Goal: Task Accomplishment & Management: Use online tool/utility

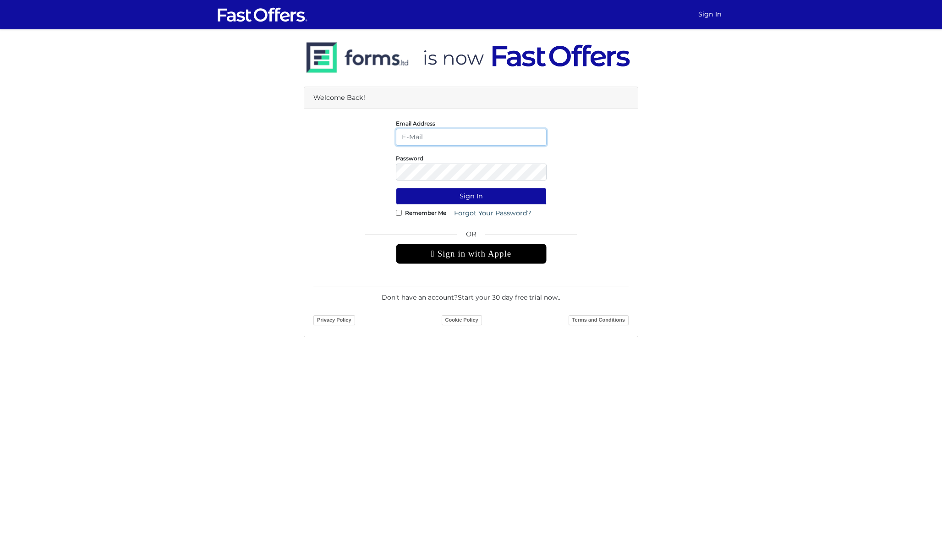
type input "[PERSON_NAME][EMAIL_ADDRESS][DOMAIN_NAME]"
click at [471, 196] on button "Sign In" at bounding box center [471, 196] width 151 height 17
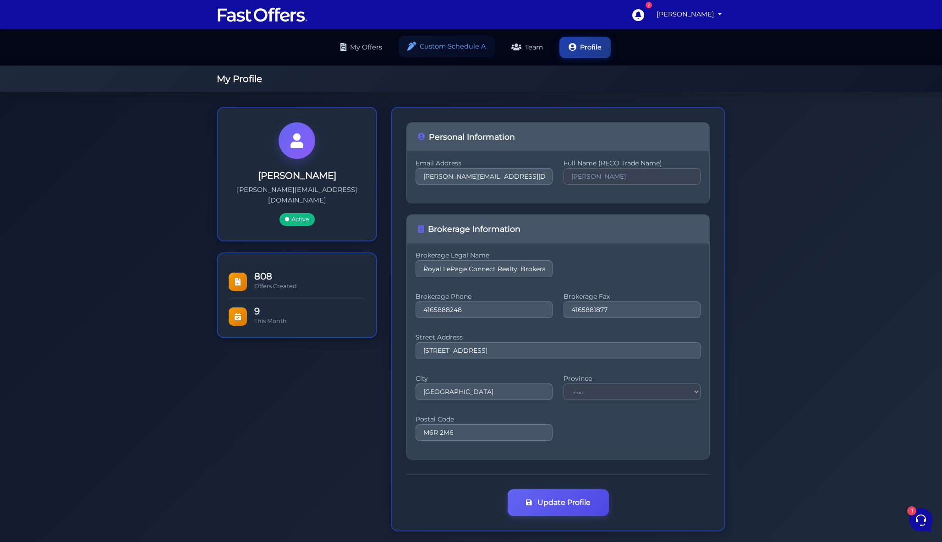
click at [466, 49] on link "Custom Schedule A" at bounding box center [446, 47] width 96 height 22
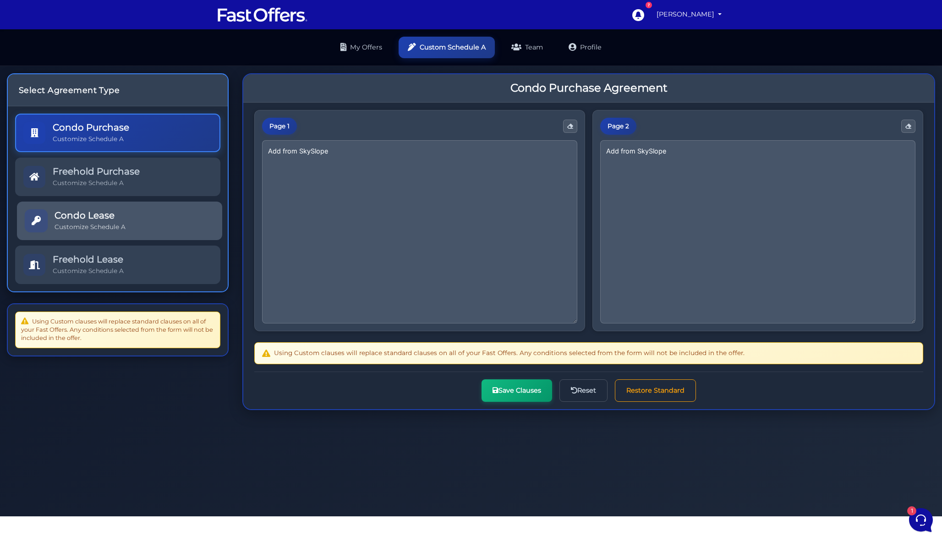
click at [142, 225] on link "Condo Lease Customize Schedule A" at bounding box center [119, 221] width 205 height 38
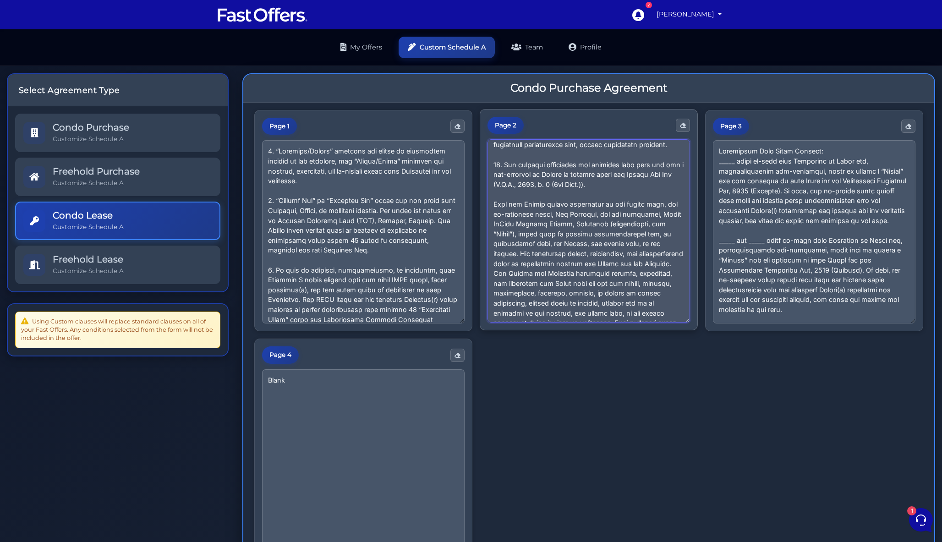
click at [578, 284] on textarea at bounding box center [588, 230] width 202 height 183
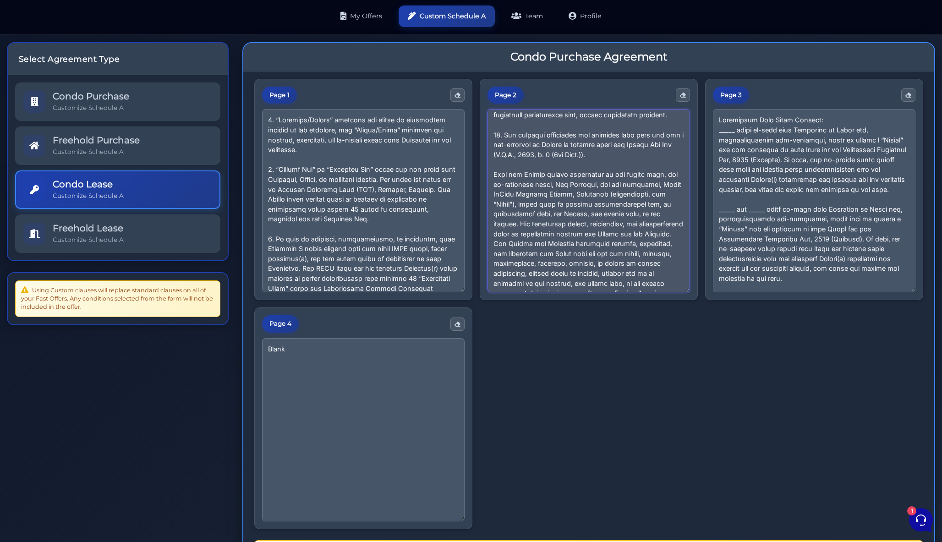
scroll to position [36, 0]
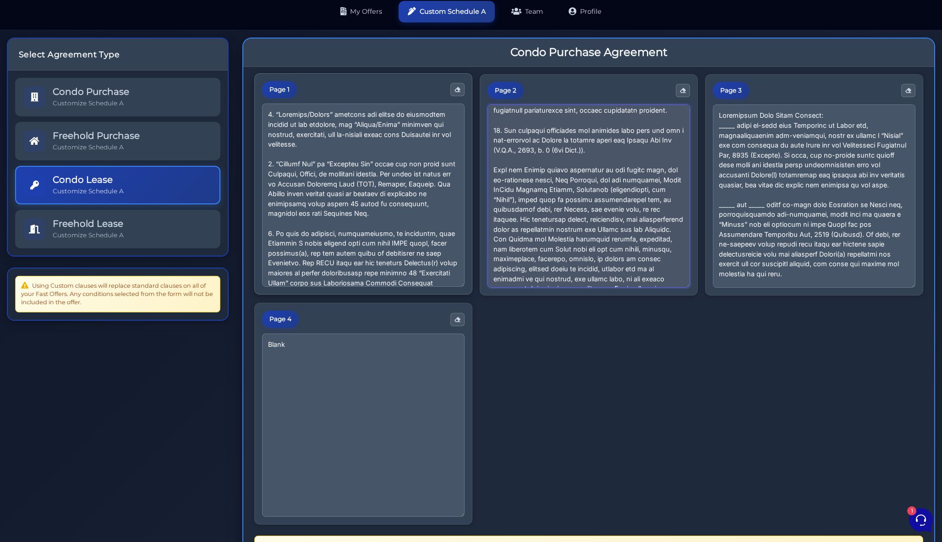
drag, startPoint x: 677, startPoint y: 278, endPoint x: 437, endPoint y: 158, distance: 267.7
click at [437, 158] on div "Page 1 Page 2 Page 3 Page 4 Blank" at bounding box center [588, 299] width 669 height 451
click at [437, 158] on textarea at bounding box center [363, 195] width 202 height 183
drag, startPoint x: 494, startPoint y: 150, endPoint x: 704, endPoint y: 327, distance: 274.4
click at [704, 327] on div "Page 1 Page 2 Page 3 Page 4 Blank" at bounding box center [588, 299] width 669 height 451
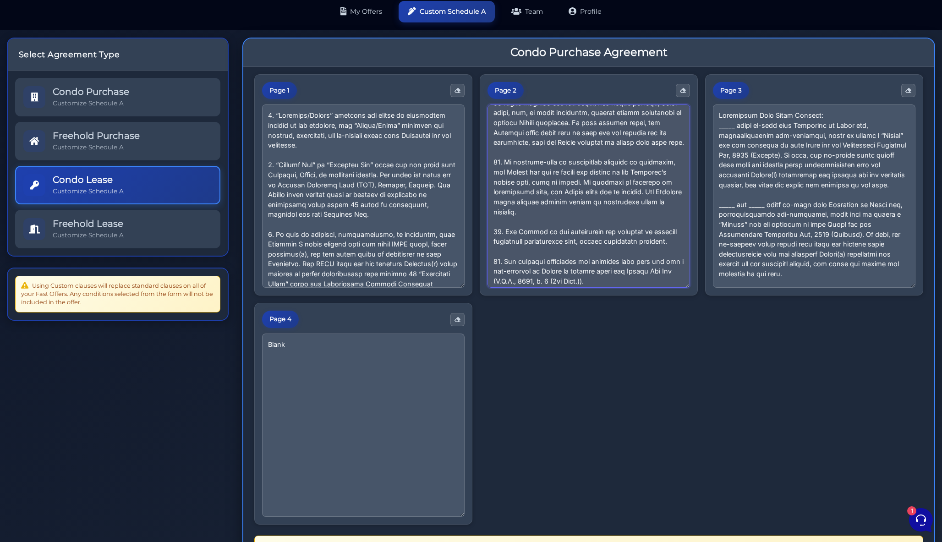
paste textarea "Upon the Tenant taking possession of the rental unit, the co-operating agent, […"
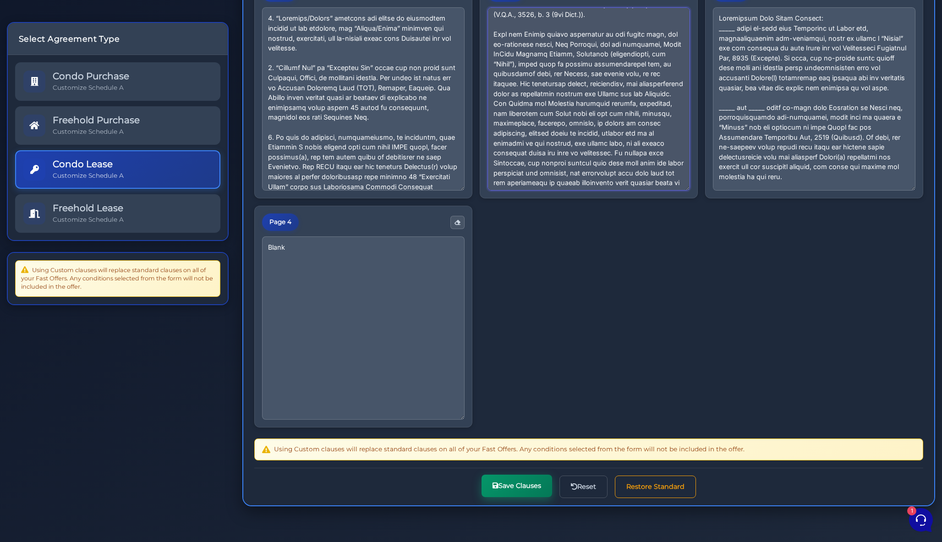
scroll to position [132, 0]
type textarea "29. Lor Ipsumdol sitam consecte adi elitsedd ei tem incididu—utlaboree dolo mag…"
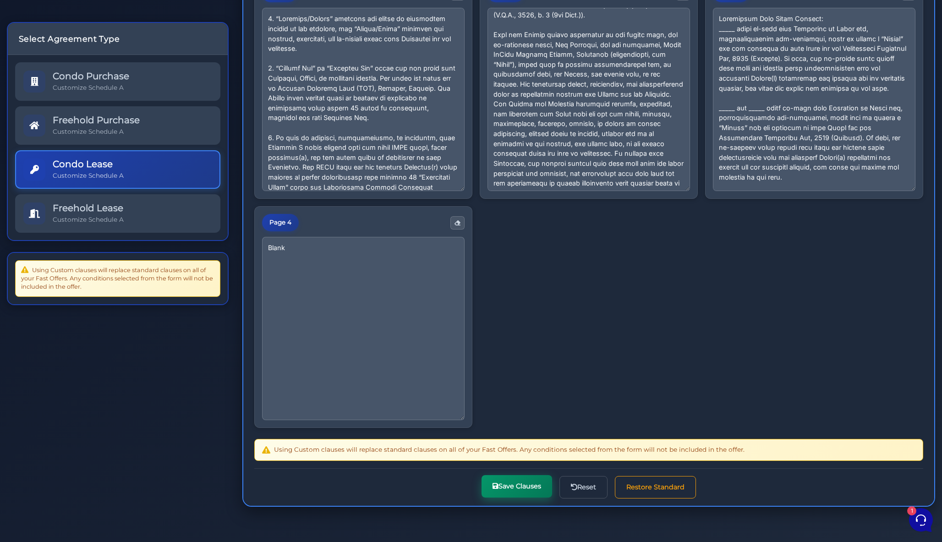
click at [526, 488] on button "Save Clauses" at bounding box center [516, 486] width 71 height 22
